Goal: Task Accomplishment & Management: Manage account settings

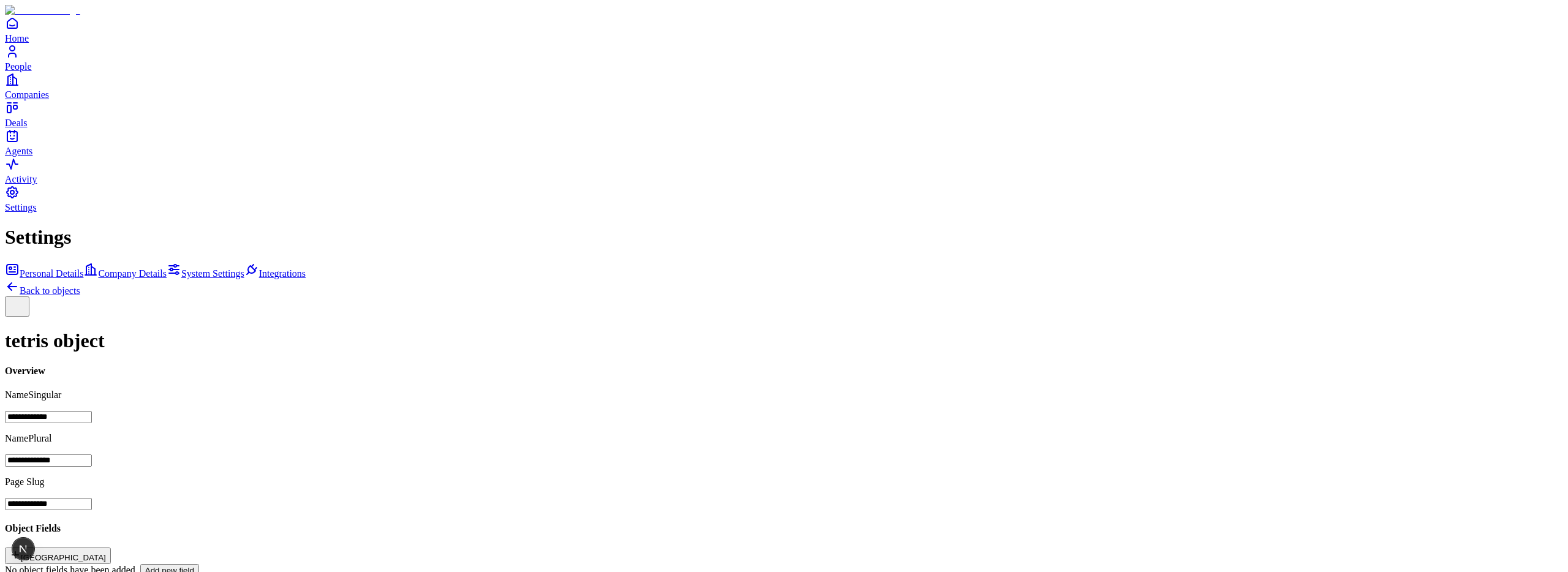
click at [111, 547] on button "[GEOGRAPHIC_DATA]" at bounding box center [57, 555] width 106 height 16
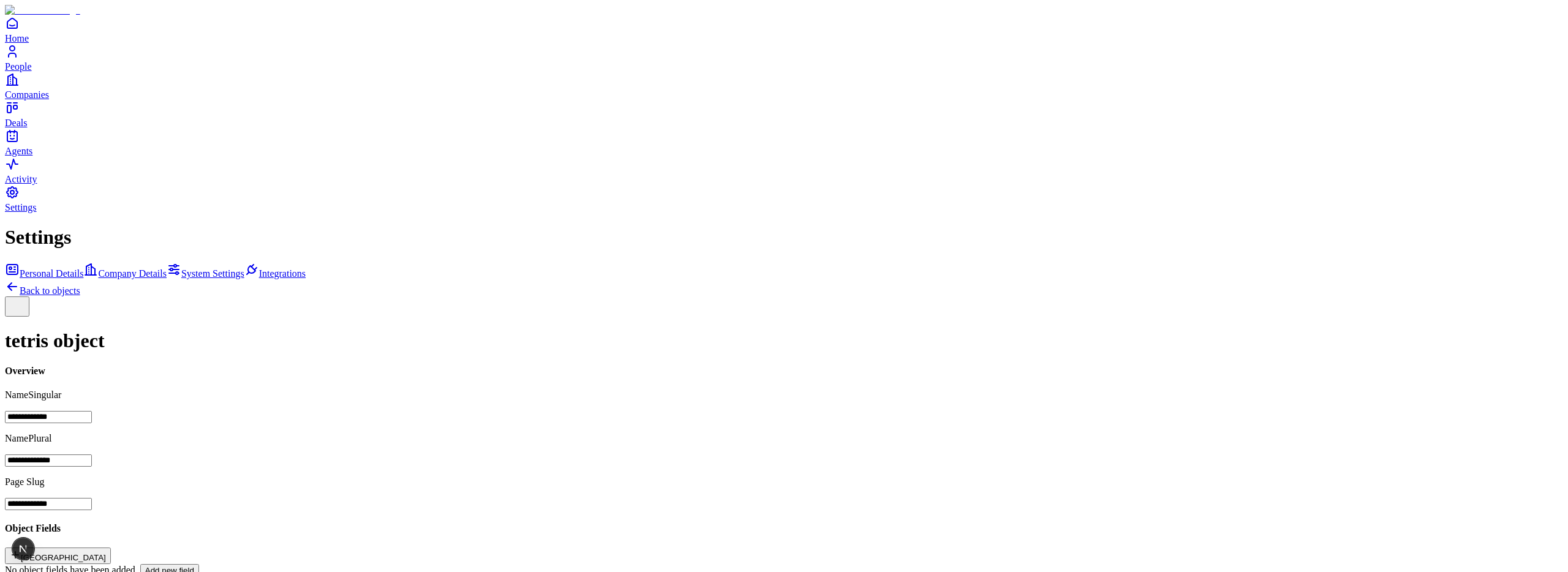
click at [111, 547] on button "[GEOGRAPHIC_DATA]" at bounding box center [57, 555] width 106 height 16
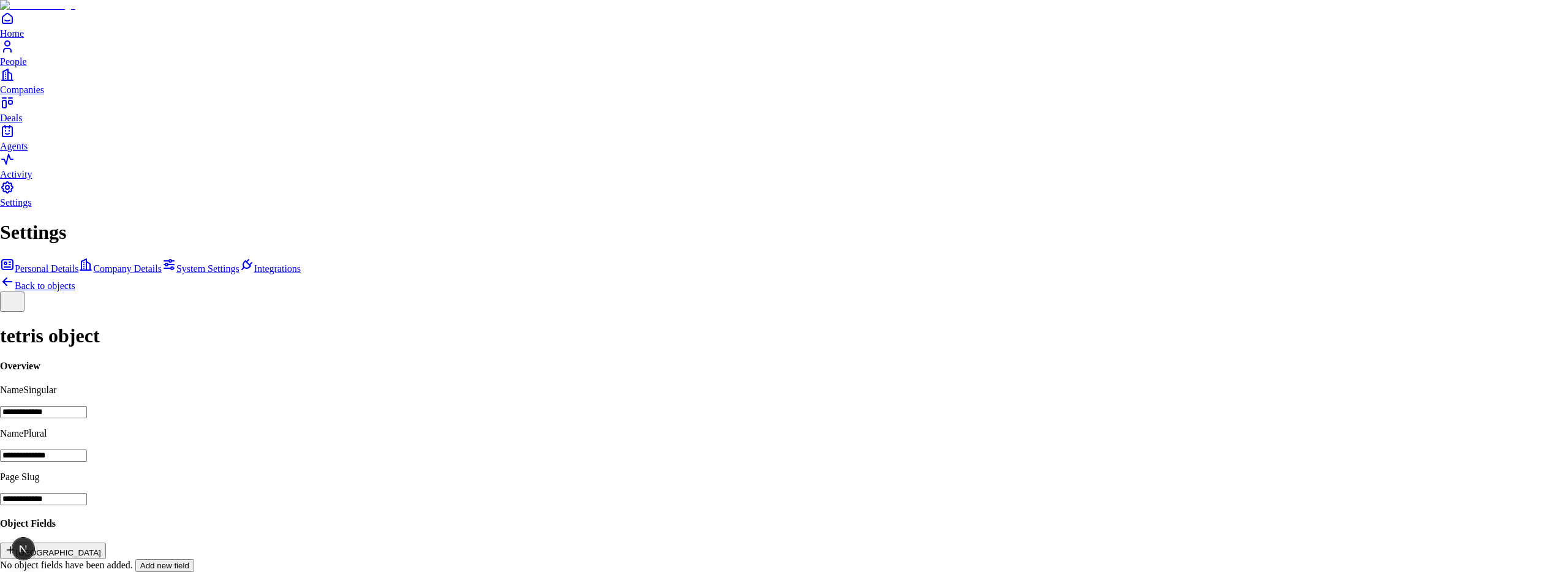
click at [1222, 375] on button "button" at bounding box center [1217, 373] width 10 height 4
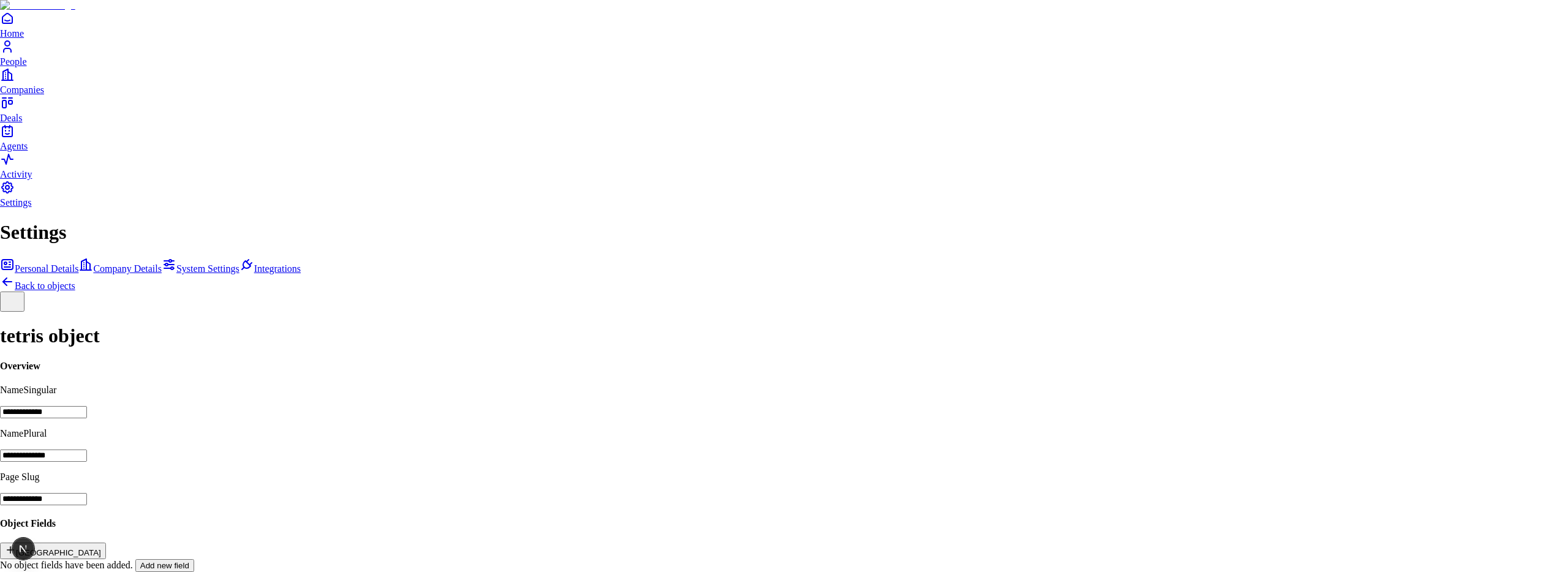
click at [1242, 375] on button "button" at bounding box center [1236, 373] width 10 height 4
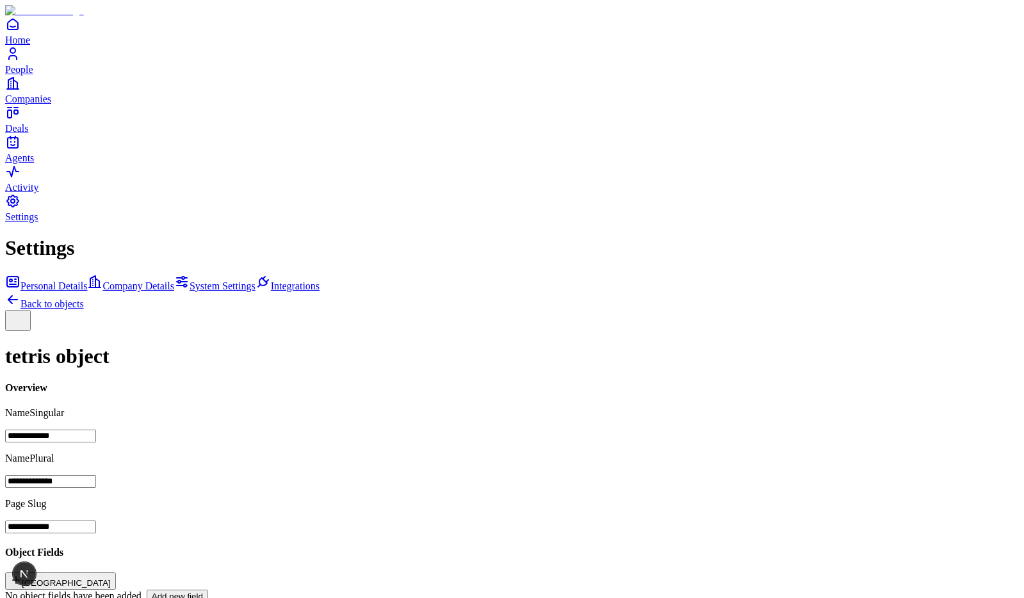
click at [116, 572] on button "[GEOGRAPHIC_DATA]" at bounding box center [60, 580] width 111 height 17
click at [818, 547] on div "Object Fields New Field No object fields have been added. Add new field" at bounding box center [511, 575] width 1013 height 56
click at [116, 572] on button "[GEOGRAPHIC_DATA]" at bounding box center [60, 580] width 111 height 17
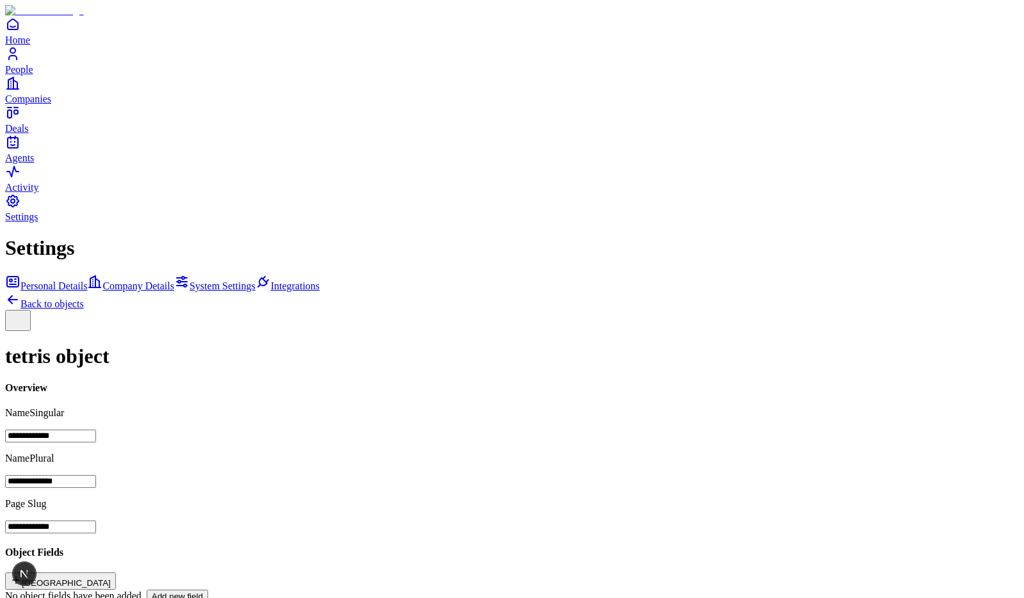
click at [116, 572] on button "[GEOGRAPHIC_DATA]" at bounding box center [60, 580] width 111 height 17
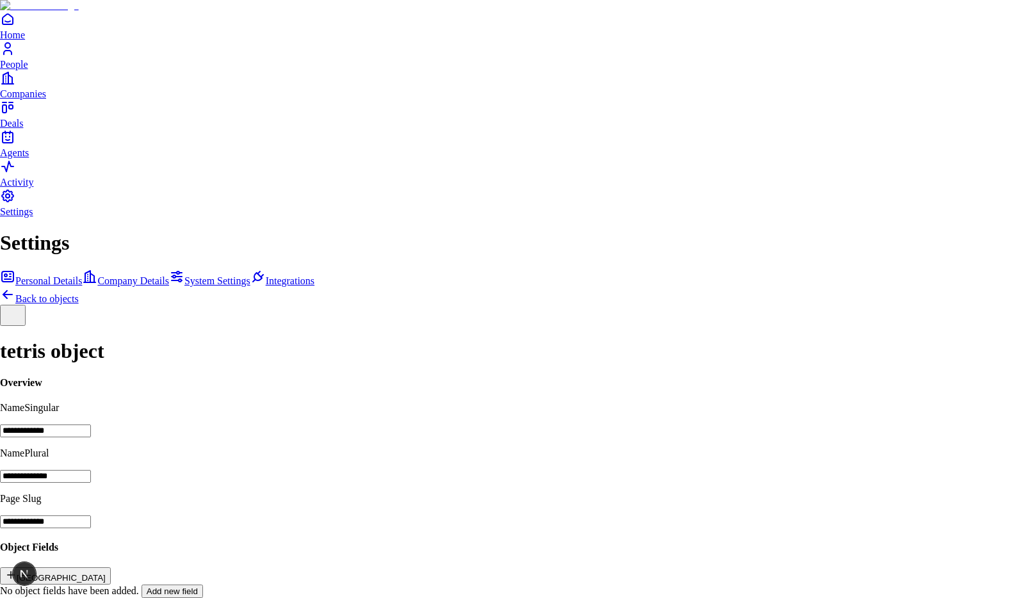
click at [703, 390] on button at bounding box center [698, 388] width 10 height 4
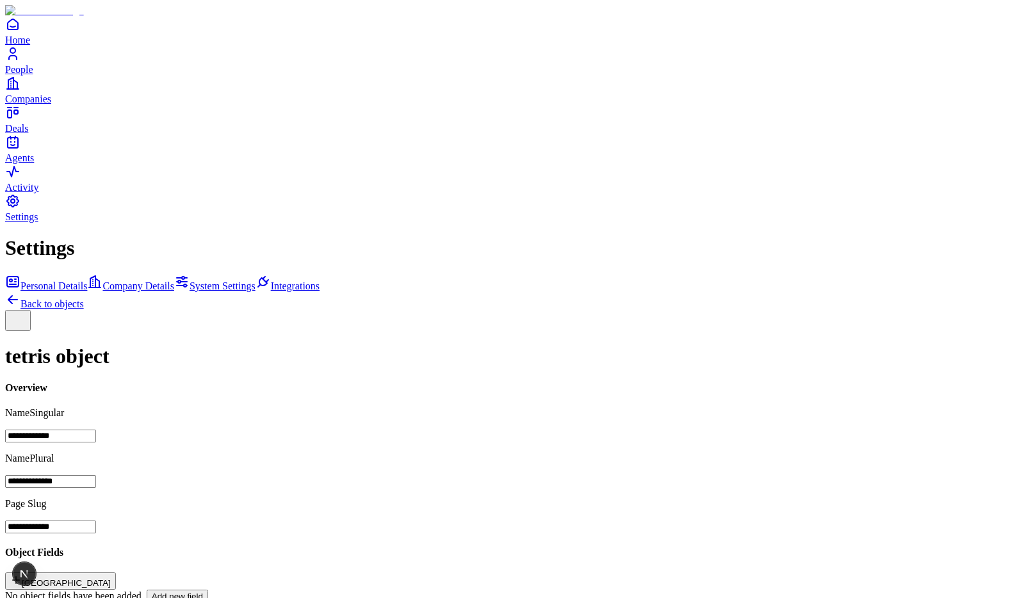
click at [116, 572] on button "[GEOGRAPHIC_DATA]" at bounding box center [60, 580] width 111 height 17
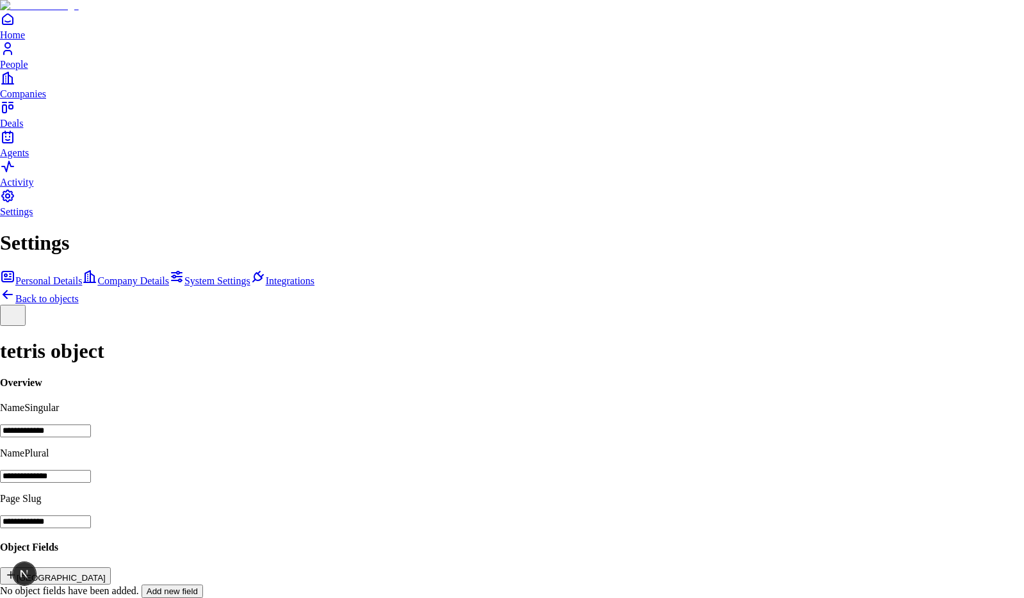
click at [703, 390] on button at bounding box center [698, 388] width 10 height 4
